Goal: Task Accomplishment & Management: Manage account settings

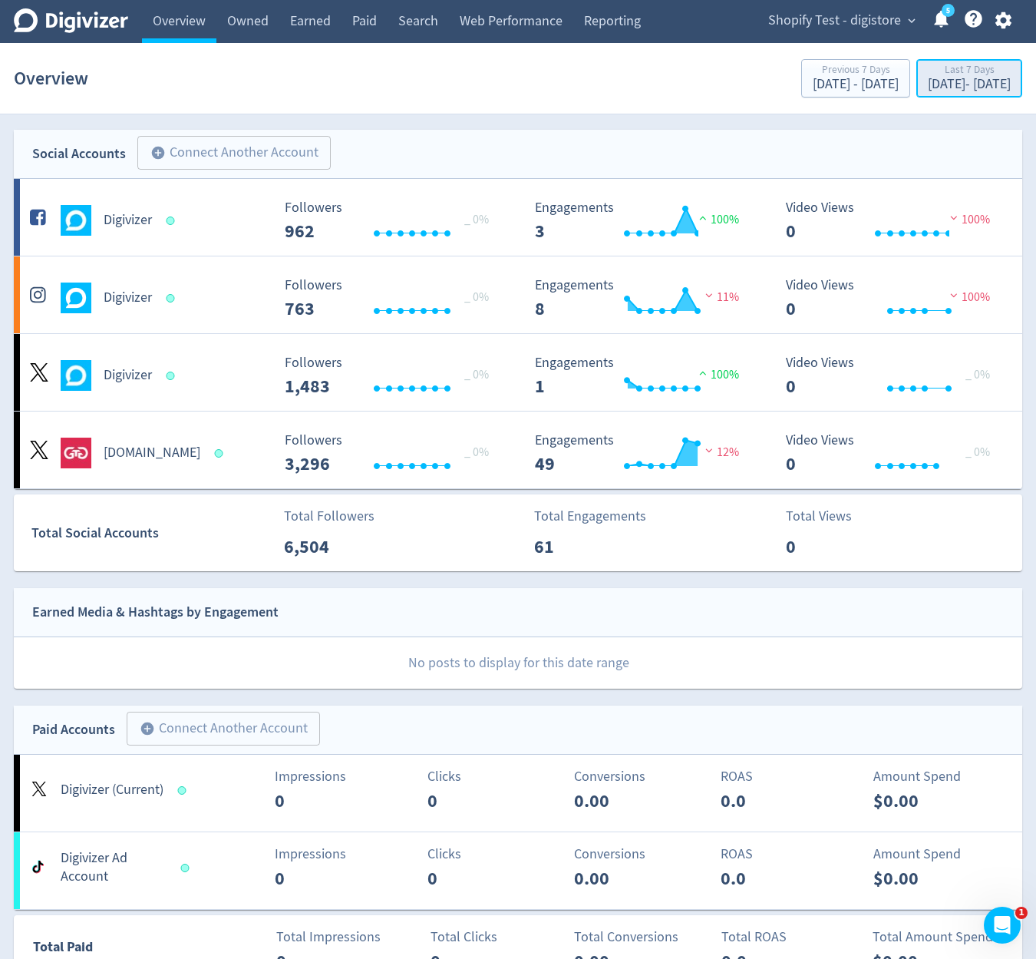
click at [928, 65] on div "Last 7 Days" at bounding box center [969, 70] width 83 height 13
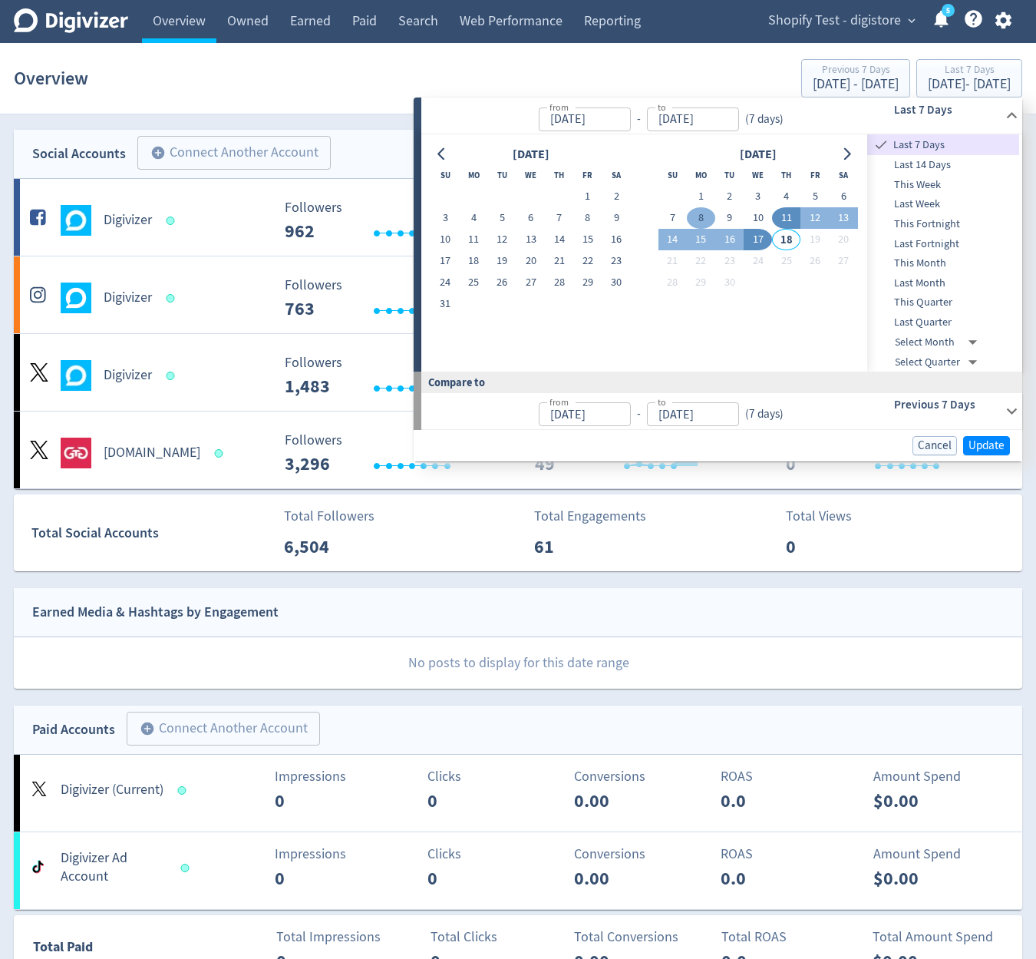
click at [707, 223] on button "8" at bounding box center [701, 217] width 28 height 21
type input "[DATE]"
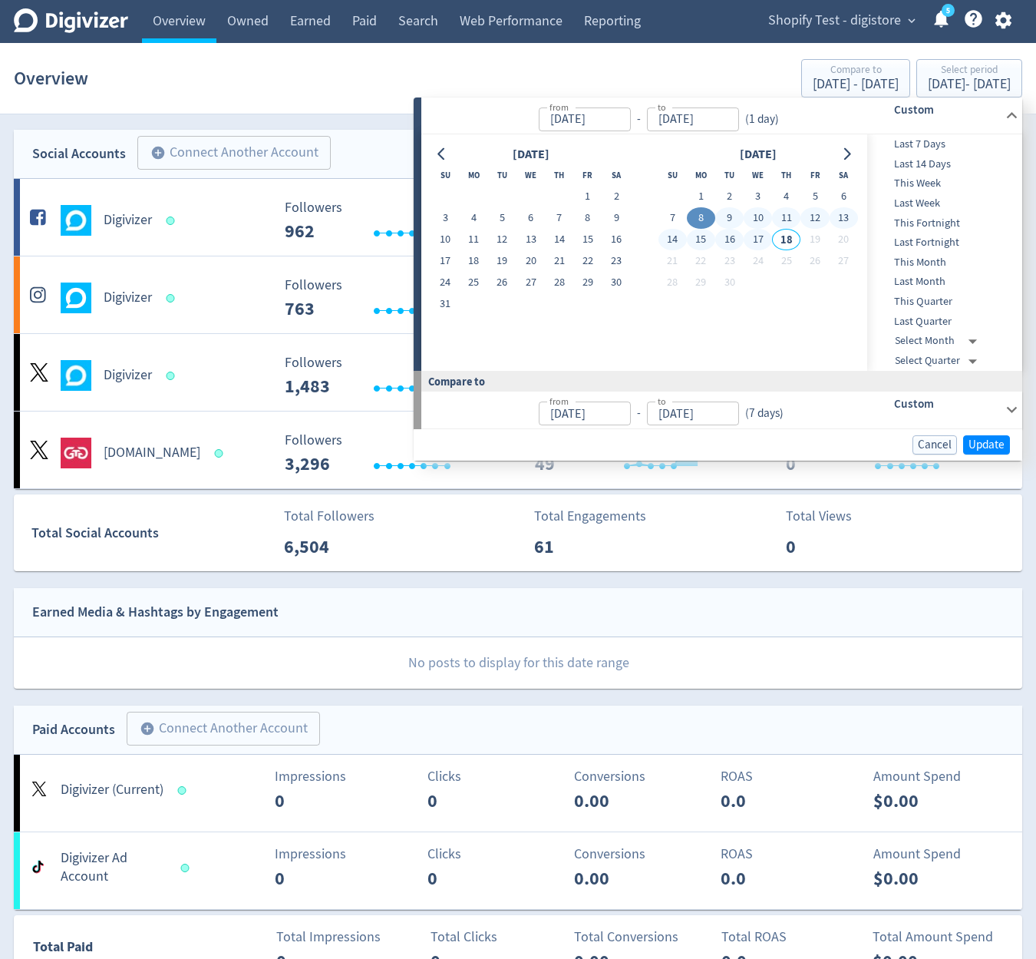
drag, startPoint x: 751, startPoint y: 243, endPoint x: 765, endPoint y: 249, distance: 15.1
click at [751, 242] on button "17" at bounding box center [758, 239] width 28 height 21
type input "[DATE]"
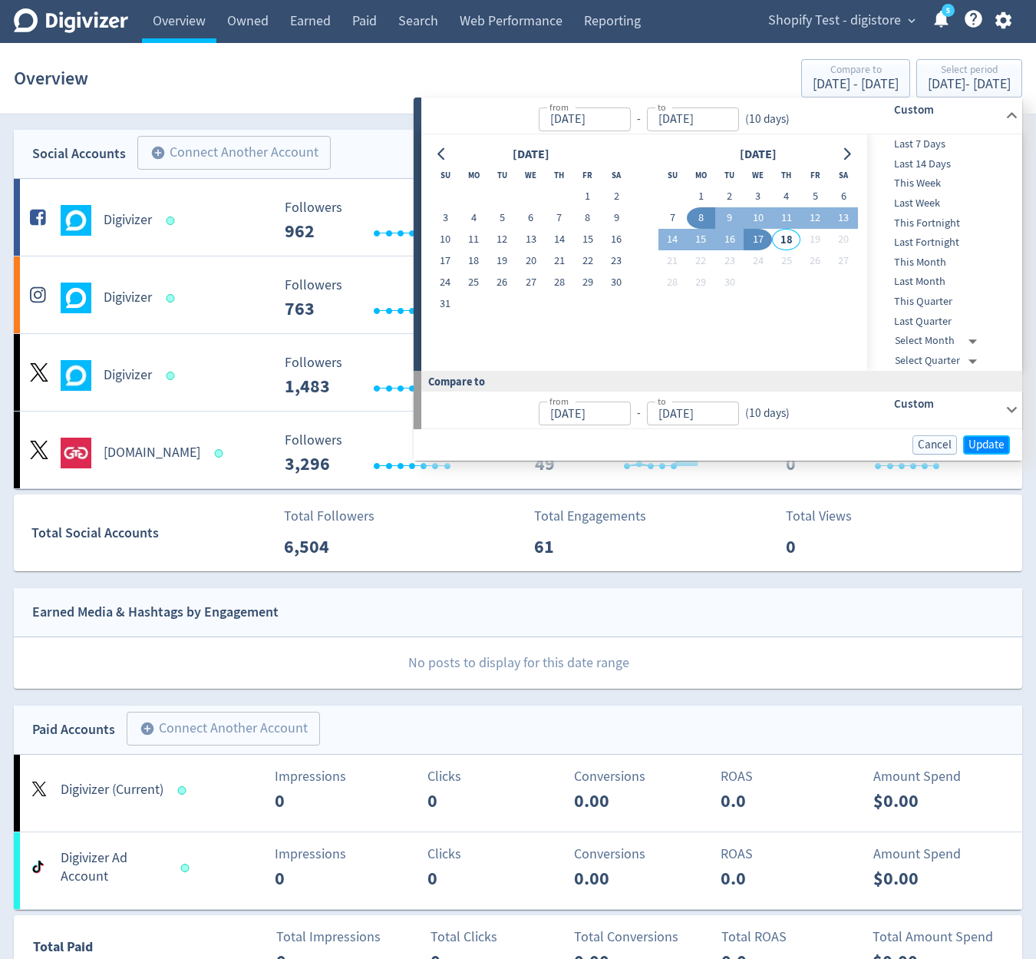
drag, startPoint x: 996, startPoint y: 441, endPoint x: 1046, endPoint y: 36, distance: 408.5
click at [993, 439] on span "Update" at bounding box center [987, 445] width 36 height 12
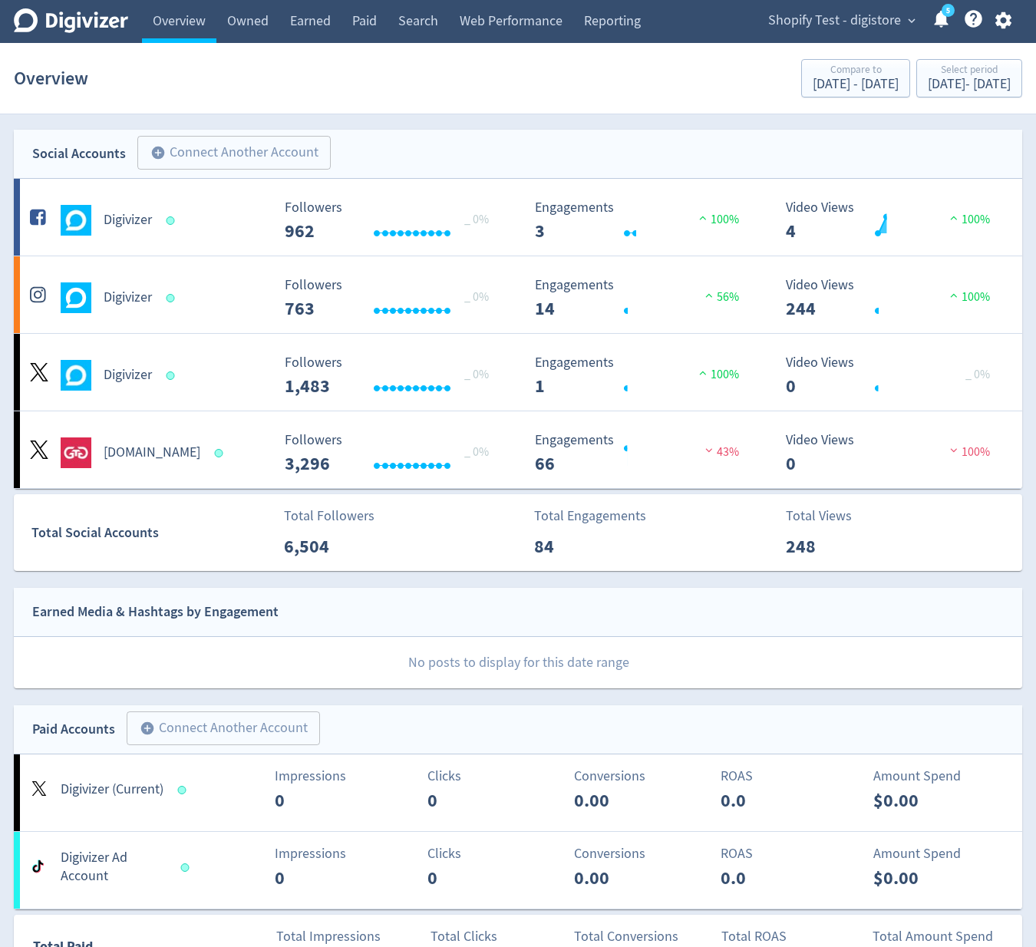
click at [1007, 25] on icon "button" at bounding box center [1003, 20] width 21 height 21
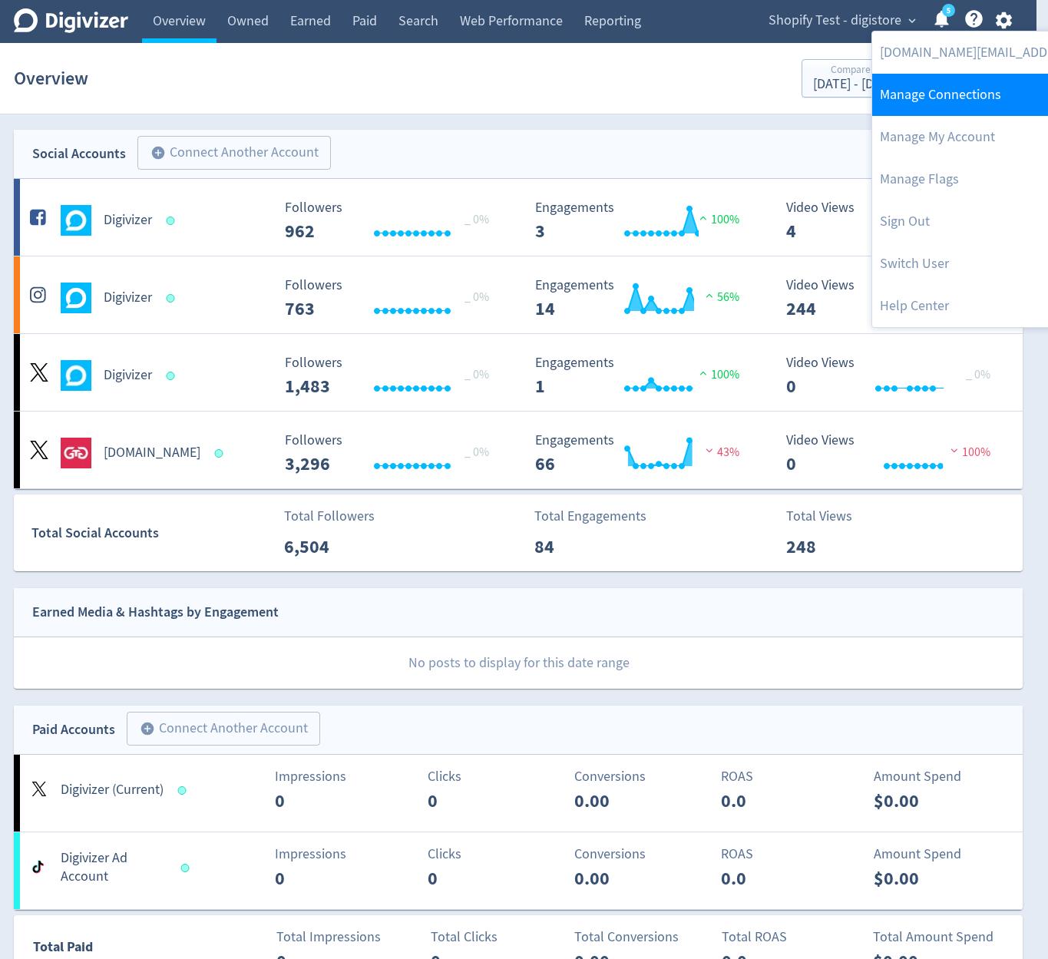
click at [982, 99] on link "Manage Connections" at bounding box center [1028, 95] width 313 height 42
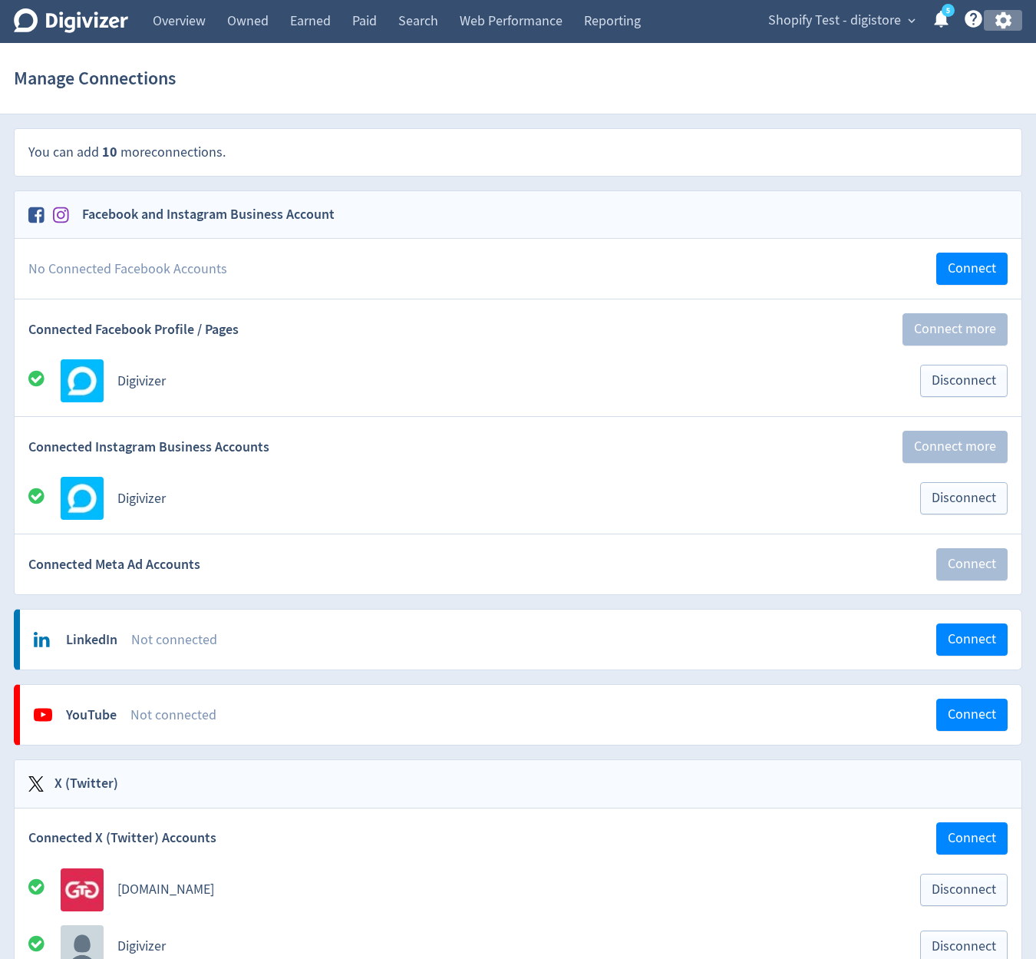
drag, startPoint x: 1006, startPoint y: 18, endPoint x: 993, endPoint y: 79, distance: 62.0
click at [1004, 26] on icon "button" at bounding box center [1003, 20] width 21 height 21
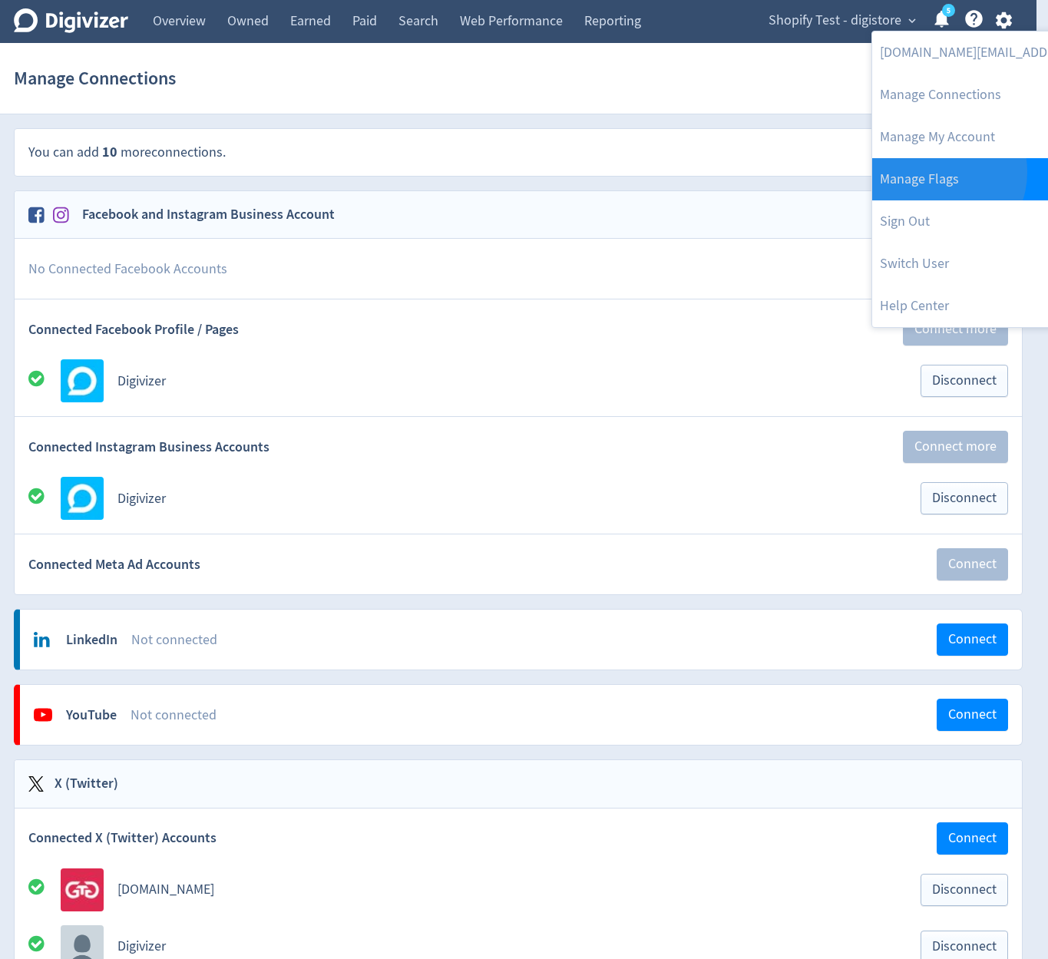
click at [933, 172] on link "Manage Flags" at bounding box center [1028, 179] width 313 height 42
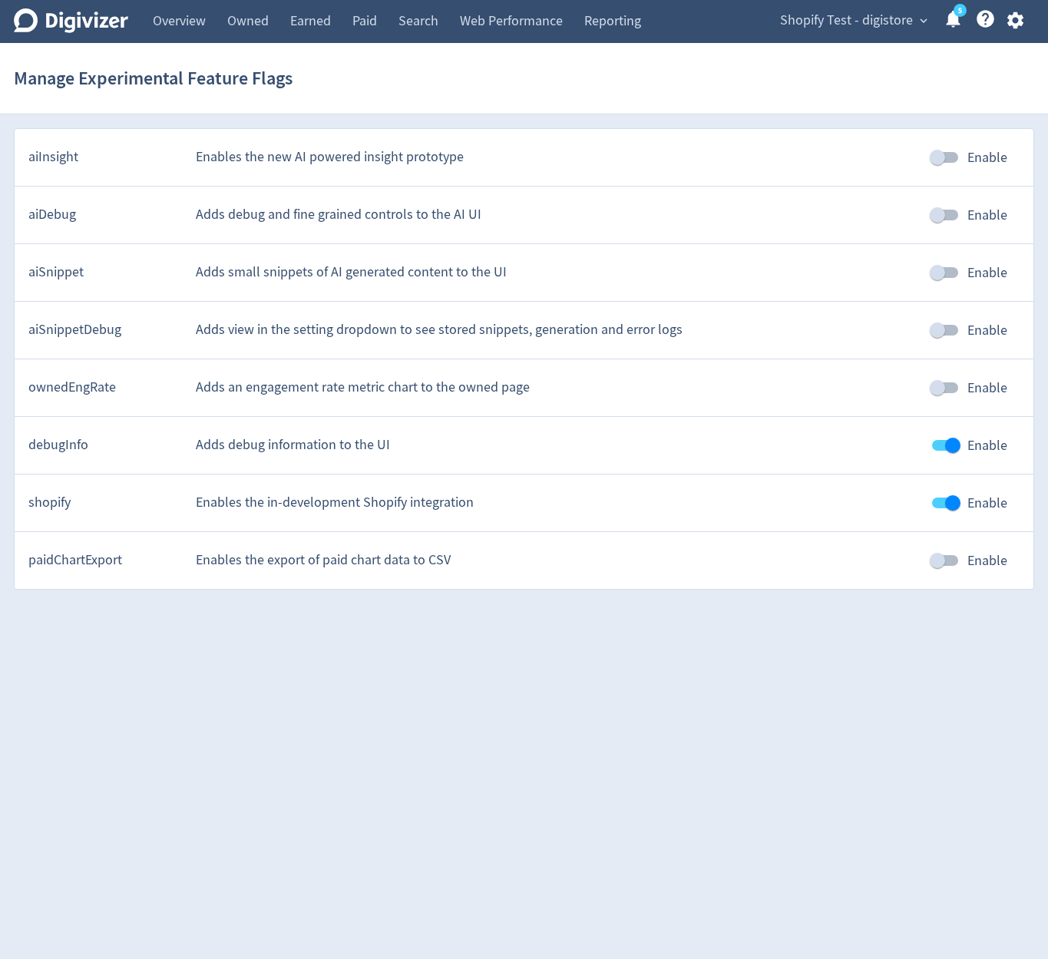
drag, startPoint x: 943, startPoint y: 501, endPoint x: 713, endPoint y: 358, distance: 270.3
click at [943, 501] on input "Enable" at bounding box center [953, 502] width 88 height 29
checkbox input "false"
click at [505, 35] on link "Web Performance" at bounding box center [511, 21] width 124 height 43
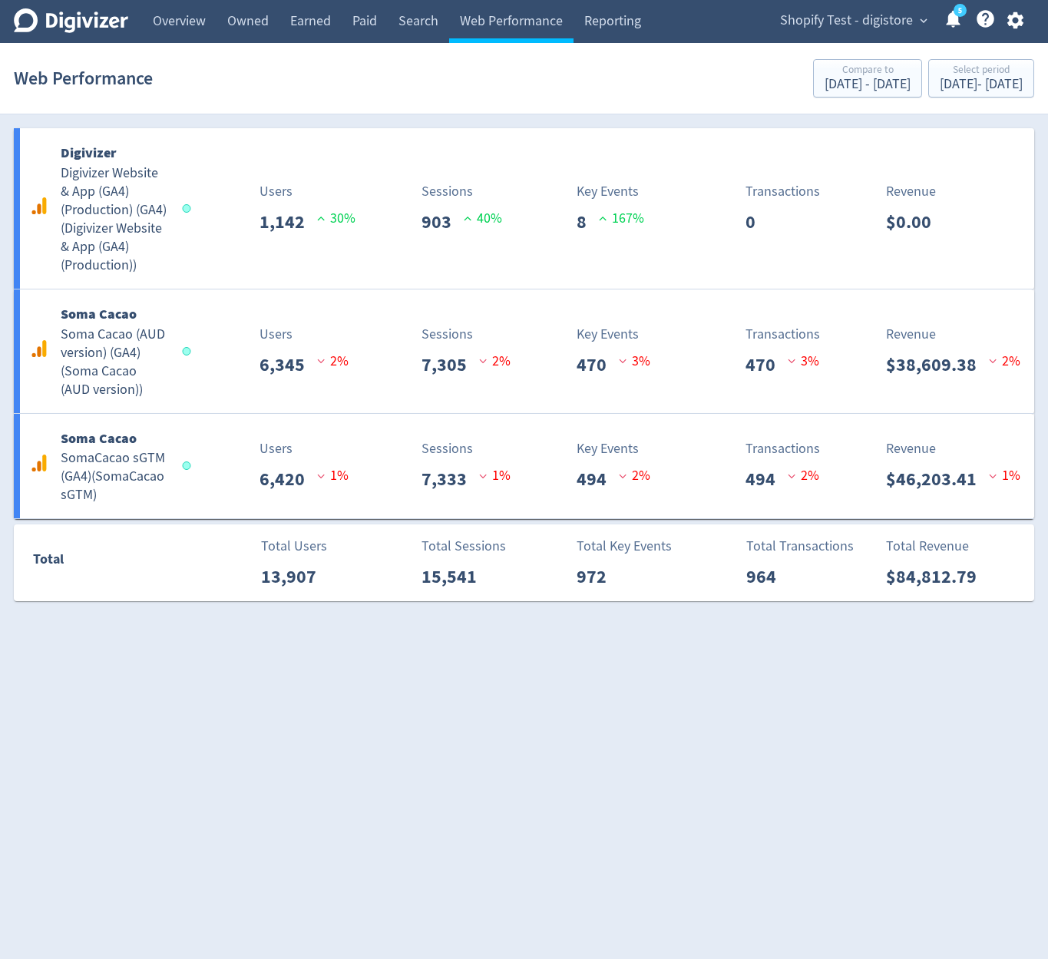
click at [1022, 18] on icon "button" at bounding box center [1014, 20] width 16 height 17
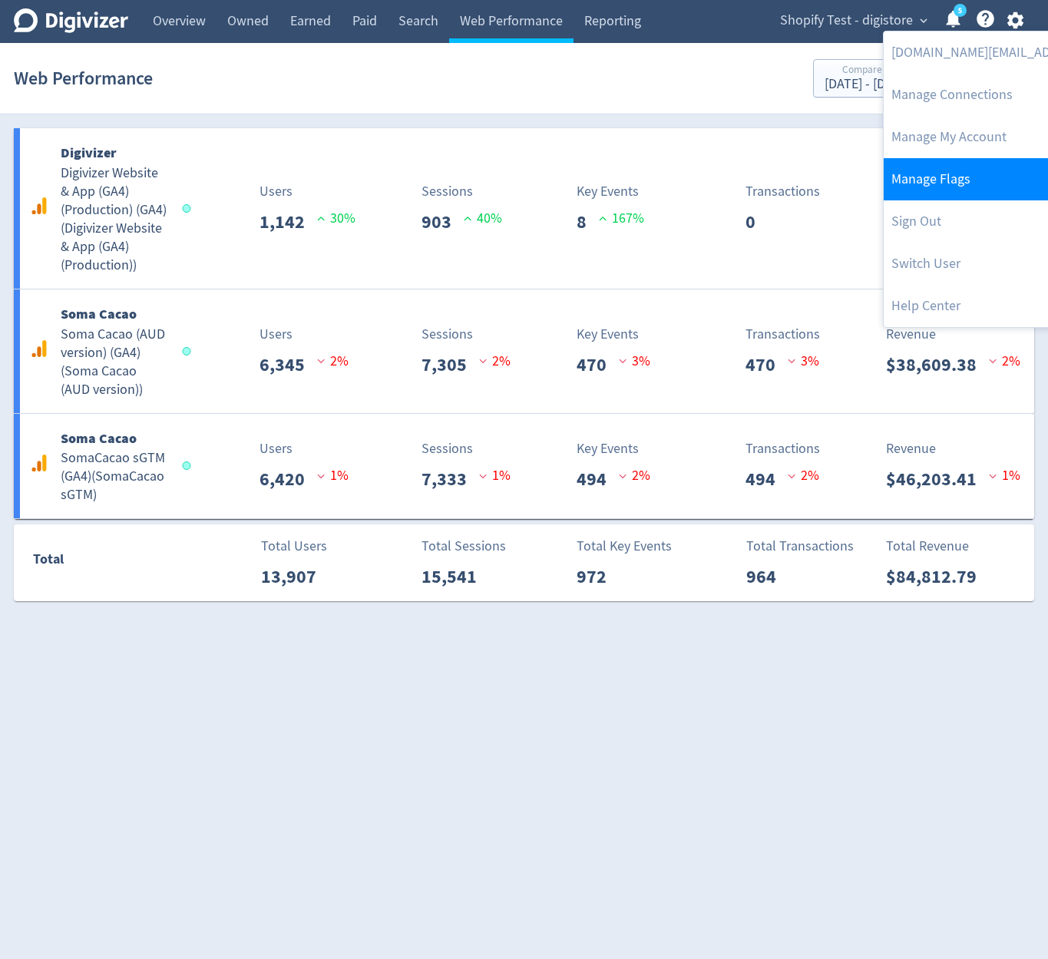
click at [976, 160] on link "Manage Flags" at bounding box center [1040, 179] width 313 height 42
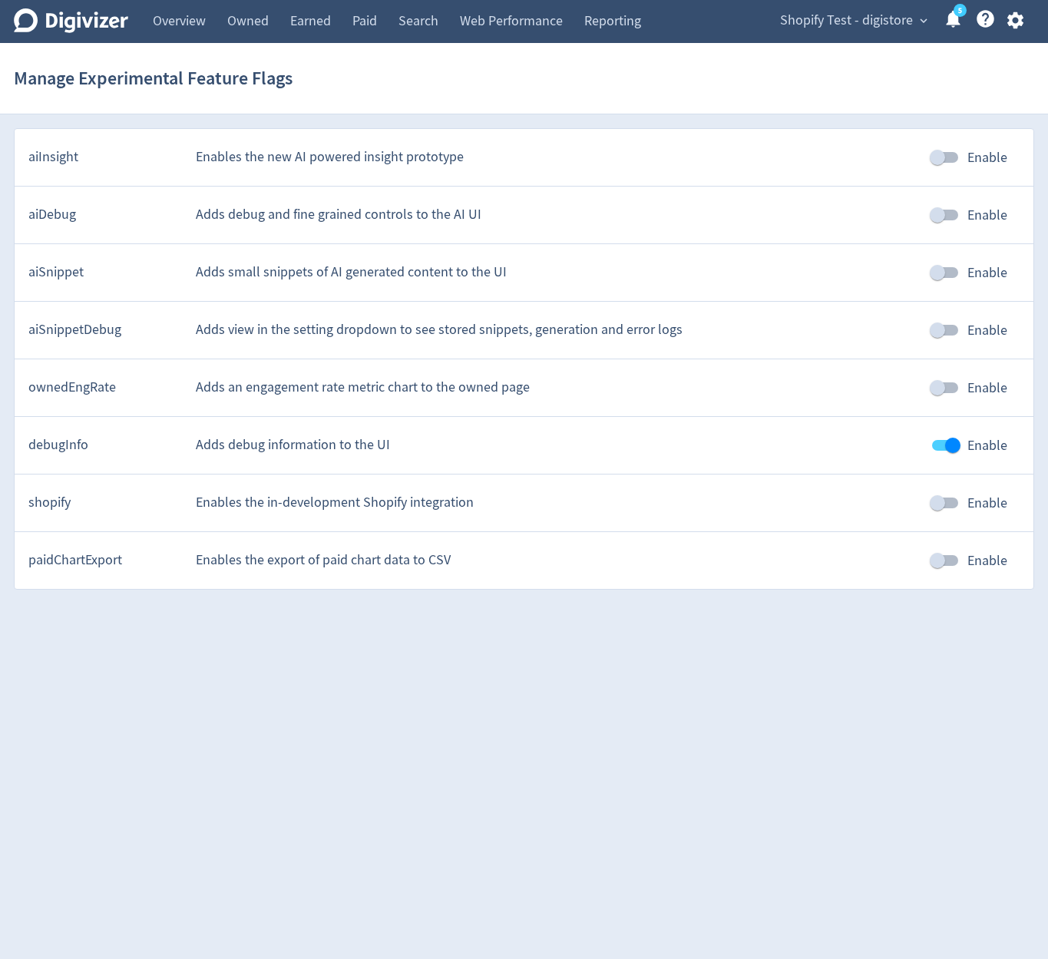
click at [947, 504] on input "Enable" at bounding box center [938, 502] width 88 height 29
checkbox input "true"
click at [506, 64] on div "Manage Experimental Feature Flags" at bounding box center [524, 78] width 1020 height 49
click at [507, 31] on link "Web Performance" at bounding box center [511, 21] width 124 height 43
